Goal: Check status: Check status

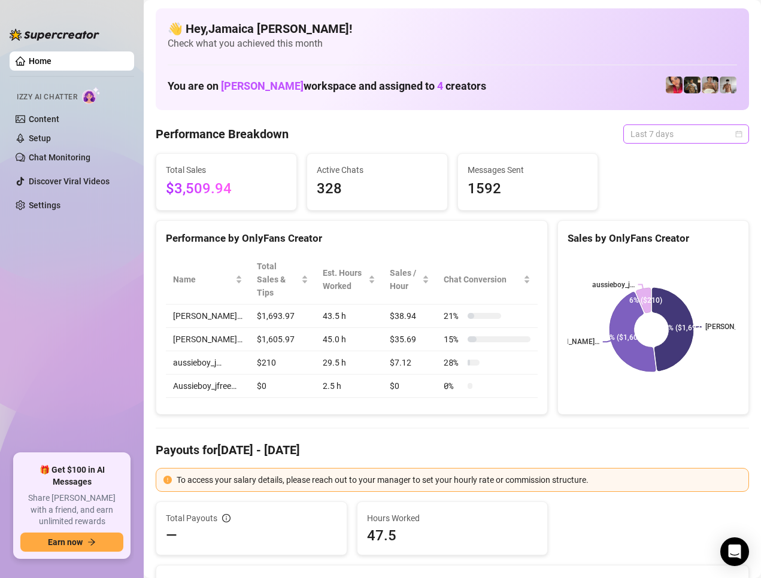
click at [667, 131] on span "Last 7 days" at bounding box center [685, 134] width 111 height 18
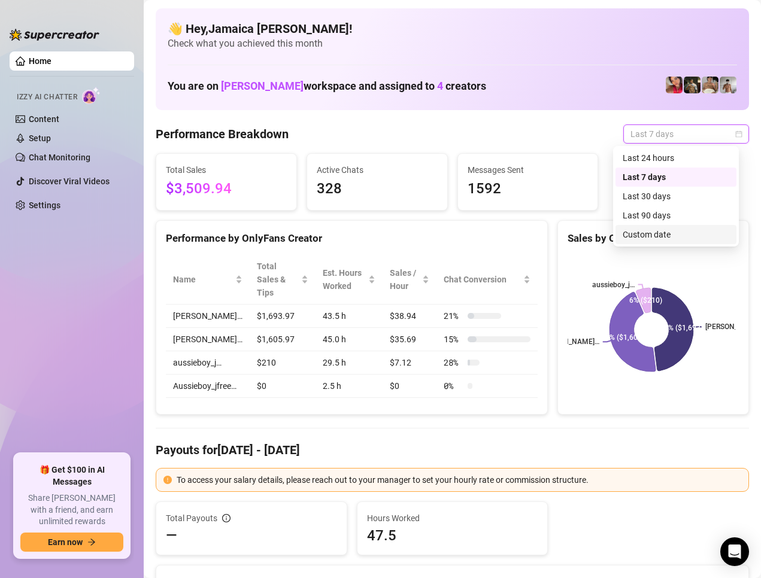
click at [661, 237] on div "Custom date" at bounding box center [675, 234] width 107 height 13
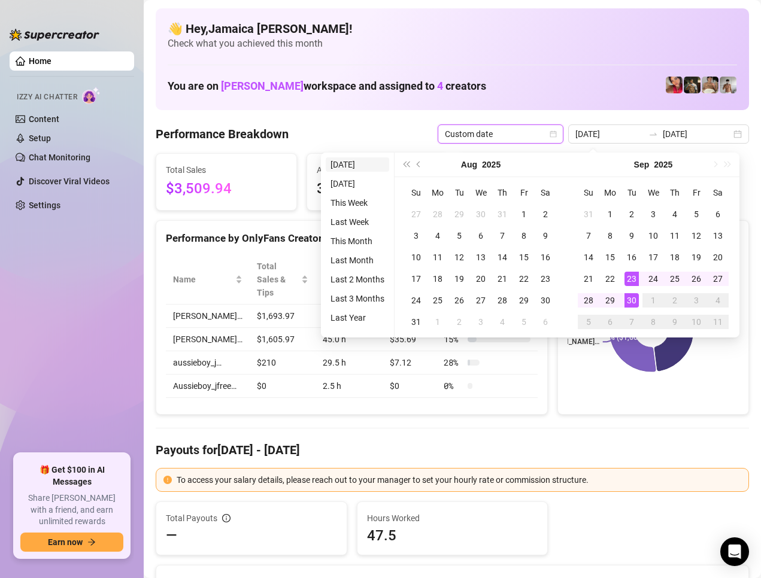
type input "[DATE]"
click at [361, 166] on li "[DATE]" at bounding box center [357, 164] width 63 height 14
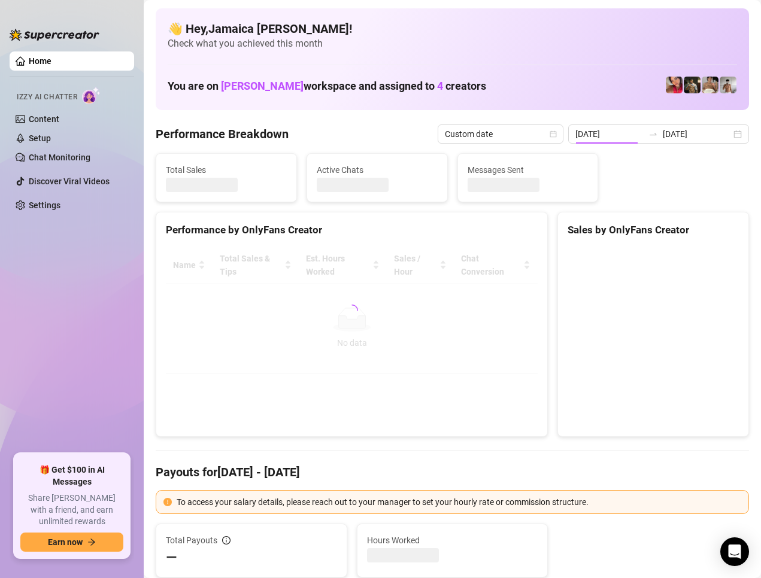
type input "[DATE]"
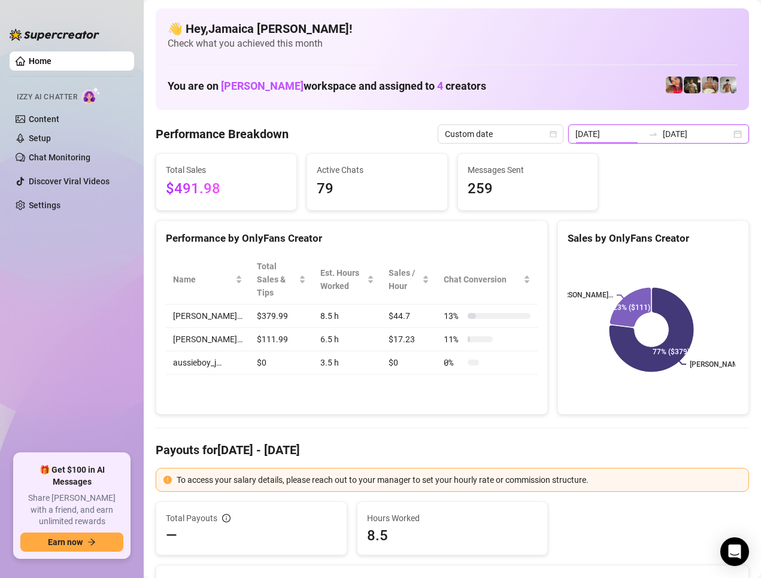
click at [616, 138] on input "[DATE]" at bounding box center [609, 133] width 68 height 13
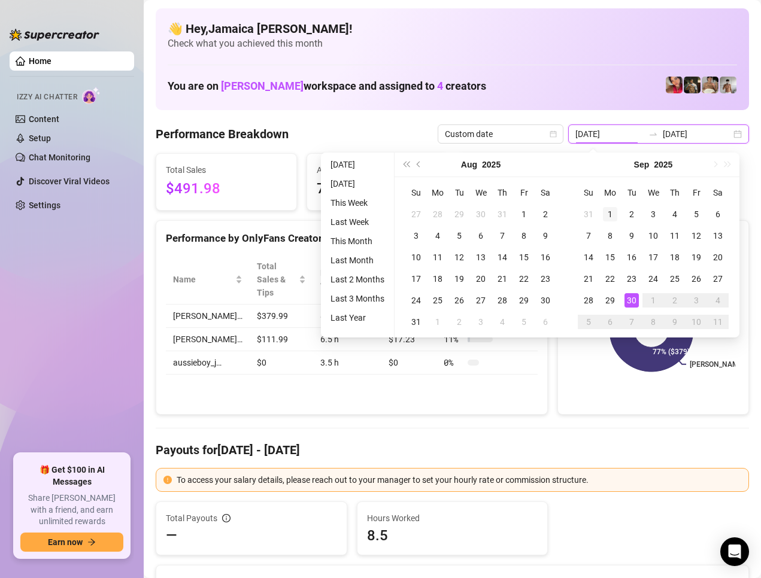
type input "[DATE]"
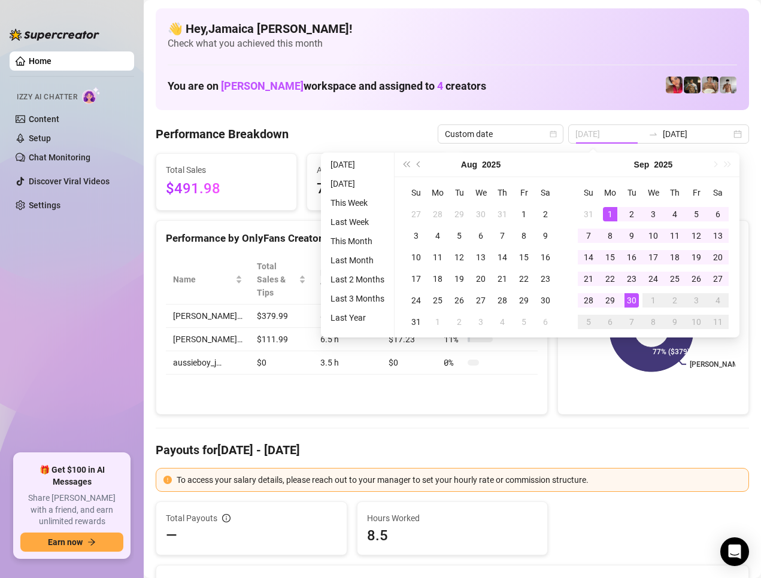
click at [603, 215] on div "1" at bounding box center [610, 214] width 14 height 14
type input "[DATE]"
click at [634, 303] on div "30" at bounding box center [631, 300] width 14 height 14
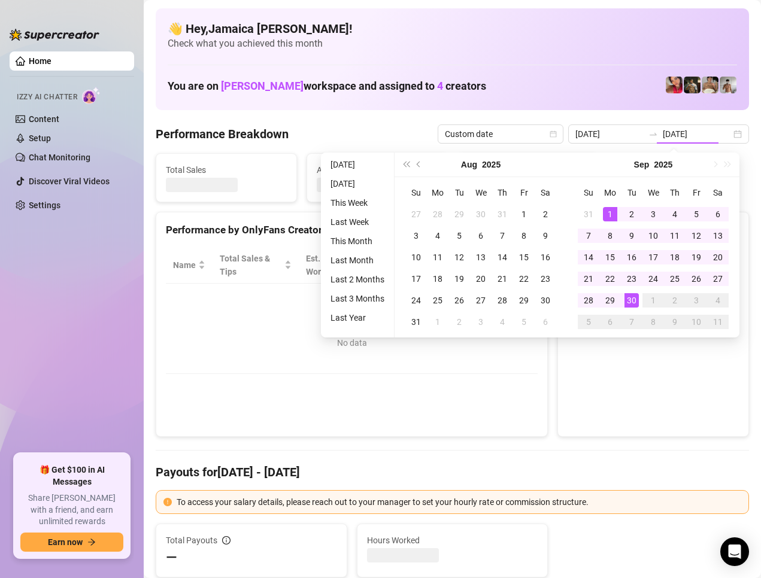
type input "[DATE]"
